Goal: Information Seeking & Learning: Understand process/instructions

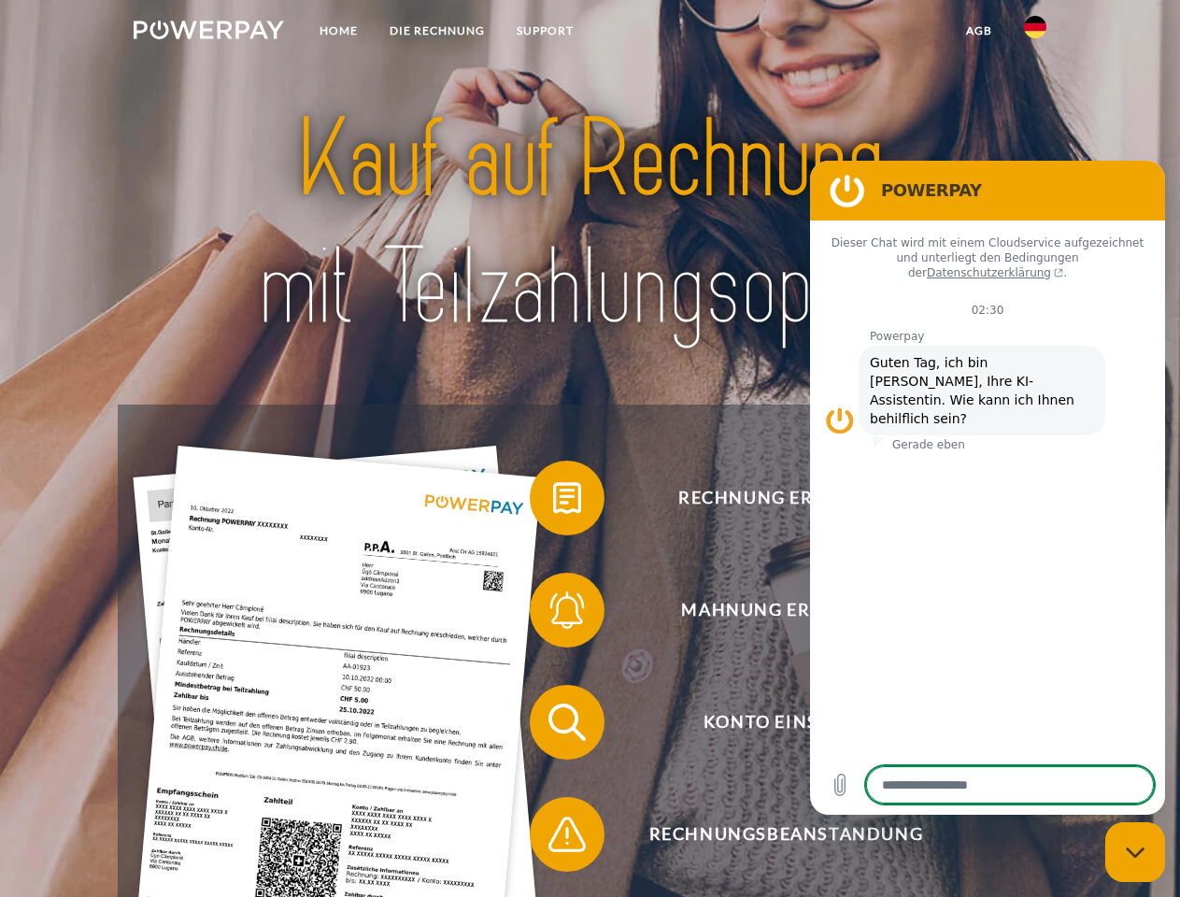
click at [208, 33] on img at bounding box center [209, 30] width 150 height 19
click at [1035, 33] on img at bounding box center [1035, 27] width 22 height 22
click at [978, 31] on link "agb" at bounding box center [979, 31] width 58 height 34
click at [553, 502] on span at bounding box center [538, 497] width 93 height 93
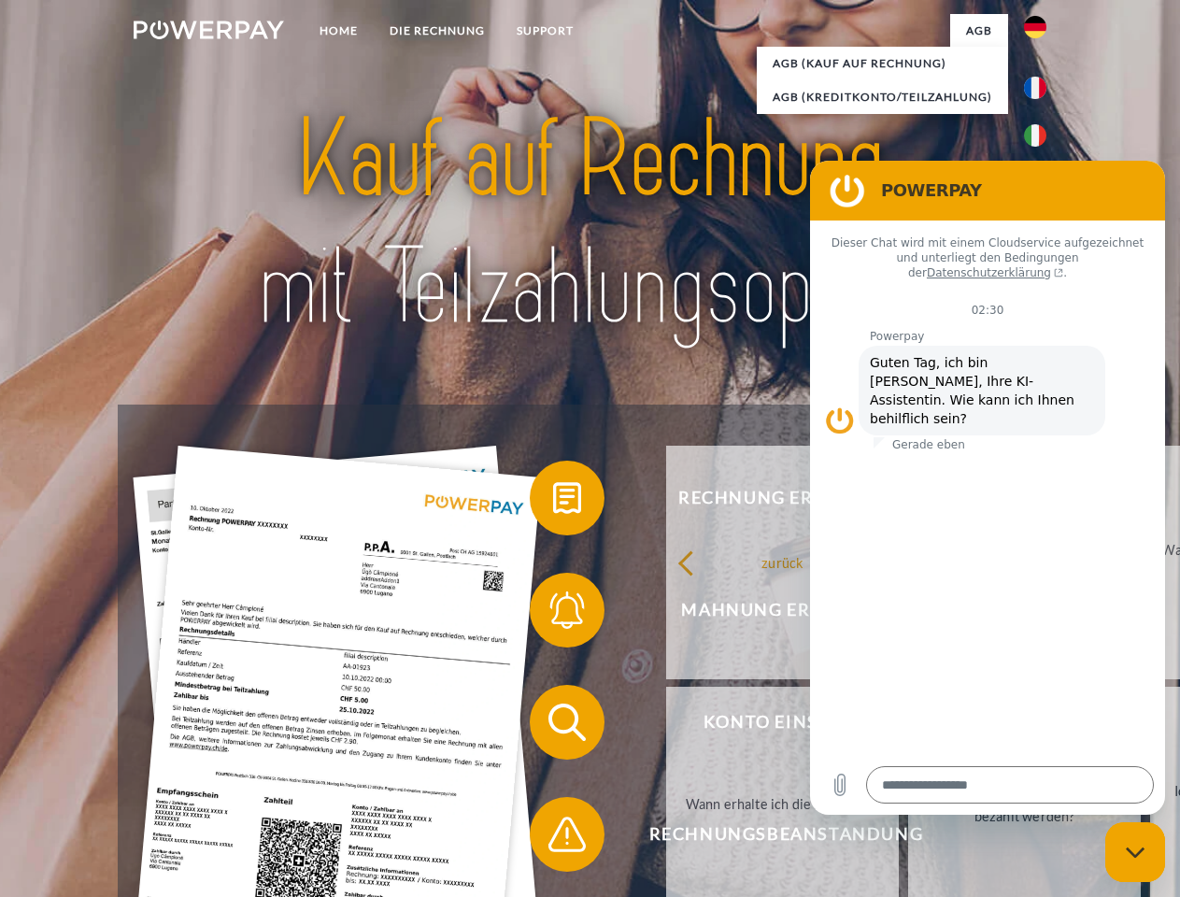
click at [553, 614] on span at bounding box center [538, 609] width 93 height 93
click at [908, 726] on link "Bis wann muss die Rechnung bezahlt werden?" at bounding box center [1024, 804] width 233 height 234
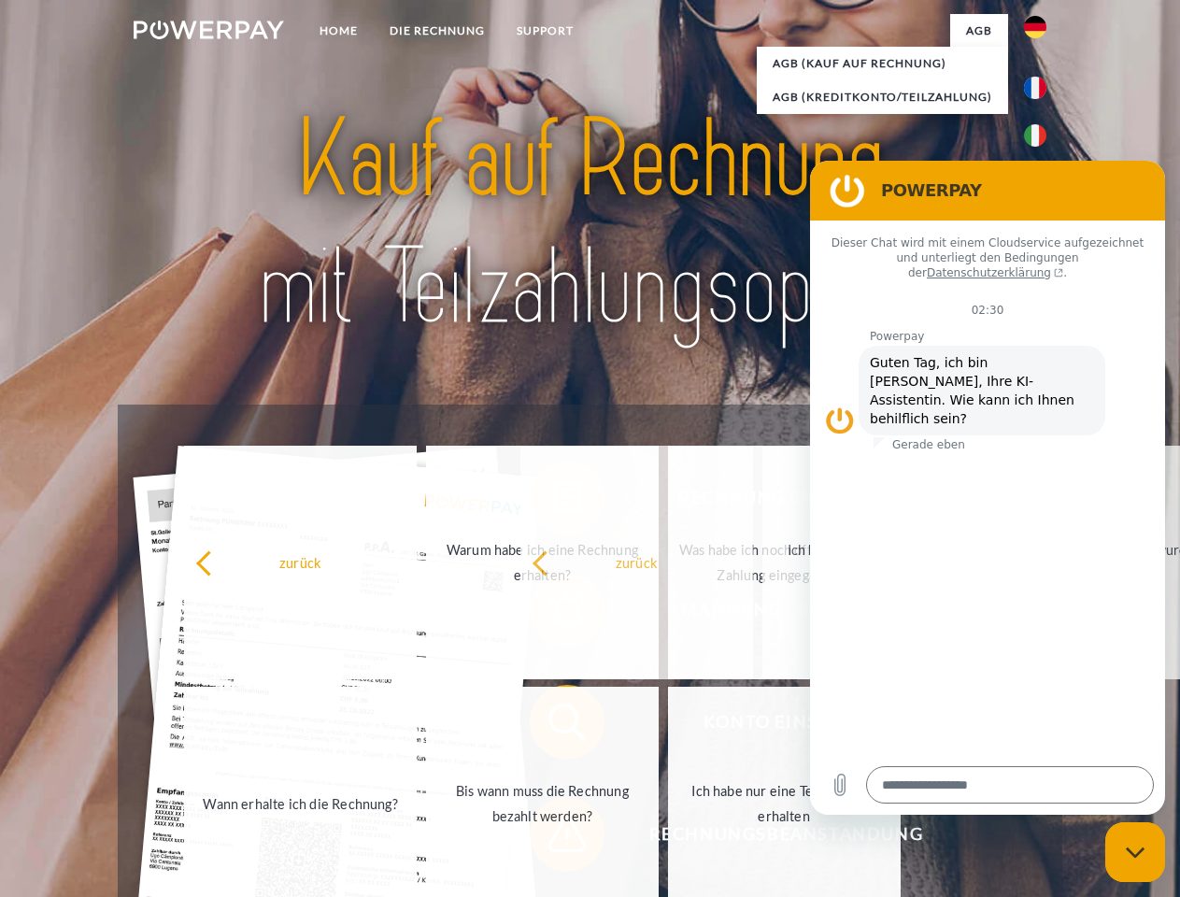
click at [553, 838] on span at bounding box center [538, 834] width 93 height 93
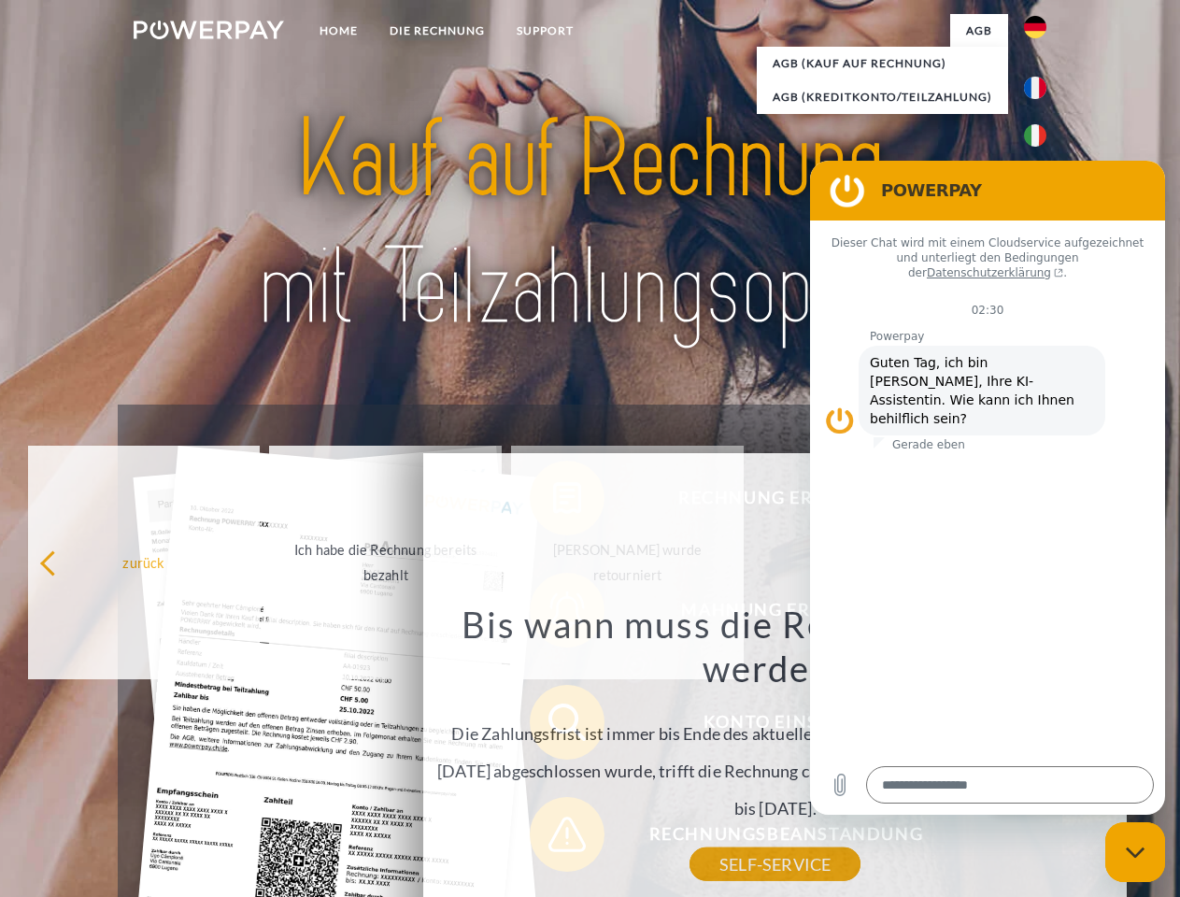
click at [1135, 852] on icon "Messaging-Fenster schließen" at bounding box center [1136, 852] width 20 height 12
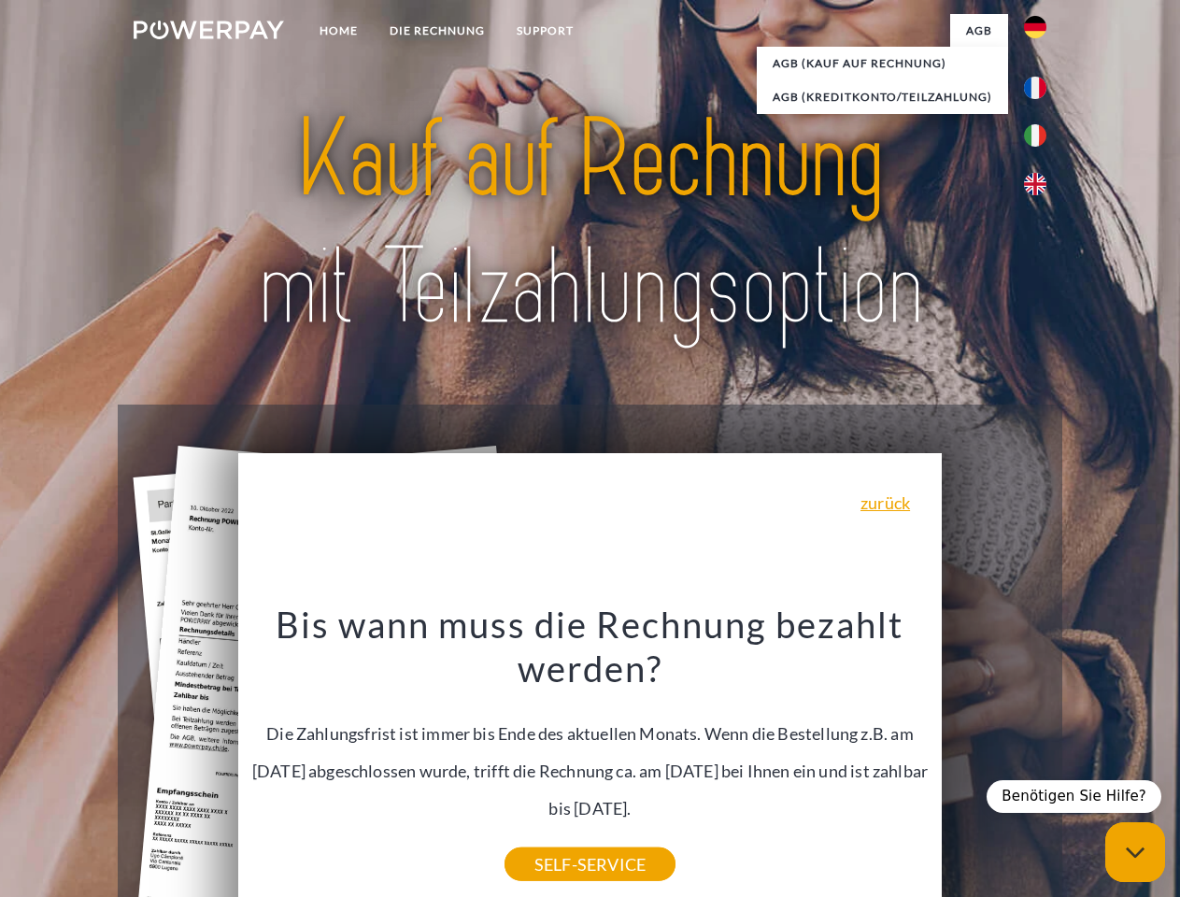
type textarea "*"
